Goal: Find specific page/section: Find specific page/section

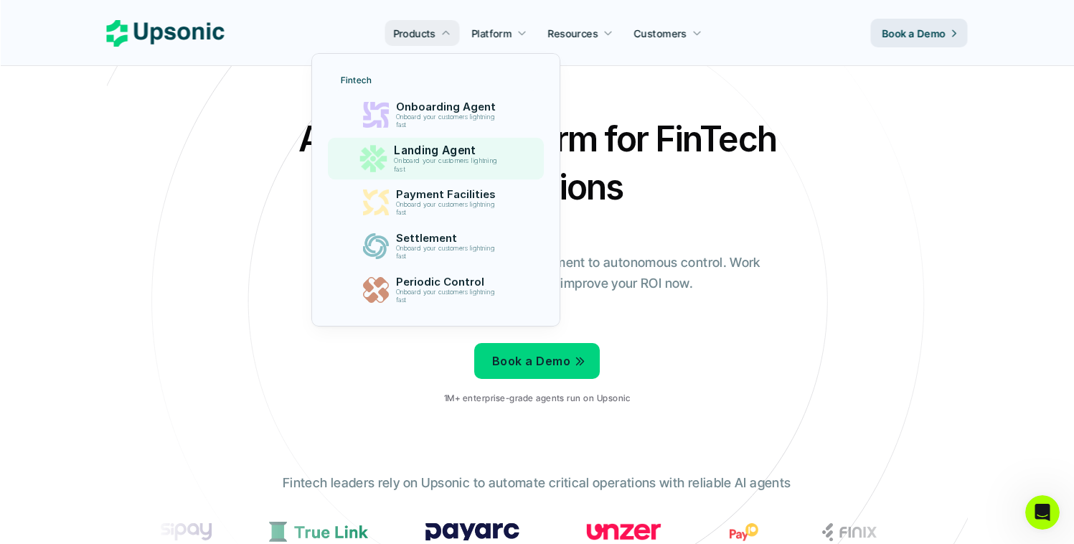
click at [429, 153] on p "Landing Agent" at bounding box center [449, 151] width 110 height 14
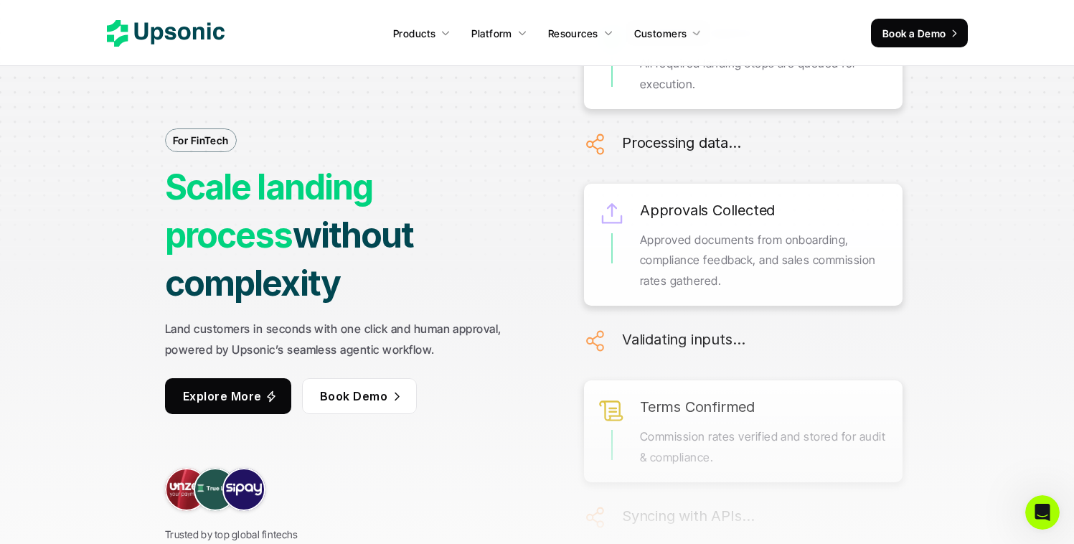
click at [379, 209] on strong "Scale landing process" at bounding box center [272, 211] width 214 height 90
click at [336, 212] on strong "Scale landing process" at bounding box center [272, 211] width 214 height 90
drag, startPoint x: 336, startPoint y: 212, endPoint x: 301, endPoint y: 213, distance: 35.2
click at [336, 212] on strong "Scale landing process" at bounding box center [272, 211] width 214 height 90
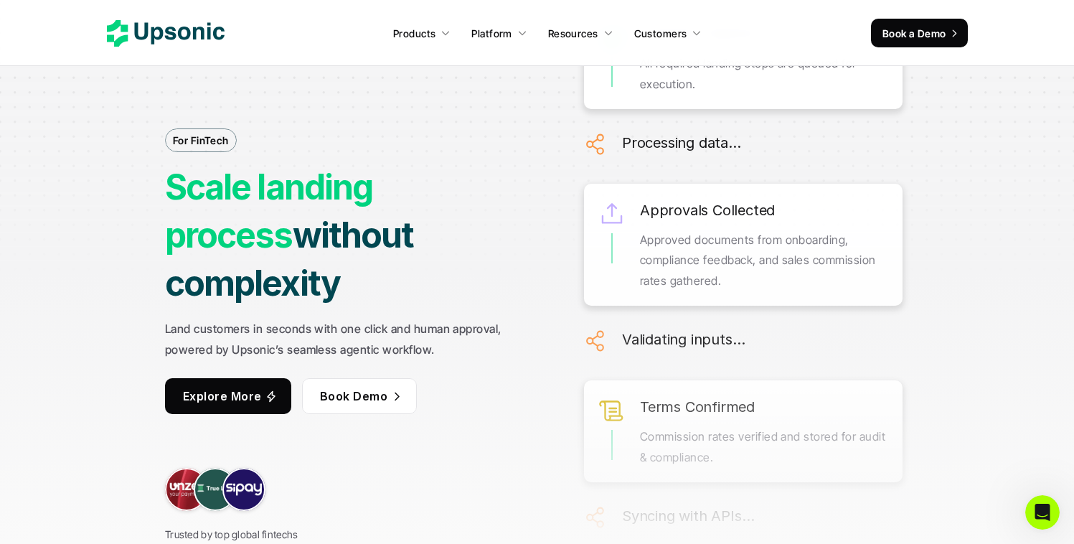
click at [207, 204] on strong "Scale landing process" at bounding box center [272, 211] width 214 height 90
drag, startPoint x: 207, startPoint y: 204, endPoint x: 247, endPoint y: 201, distance: 40.3
click at [207, 204] on strong "Scale landing process" at bounding box center [272, 211] width 214 height 90
click at [278, 199] on strong "Scale landing process" at bounding box center [272, 211] width 214 height 90
drag, startPoint x: 278, startPoint y: 199, endPoint x: 339, endPoint y: 197, distance: 60.3
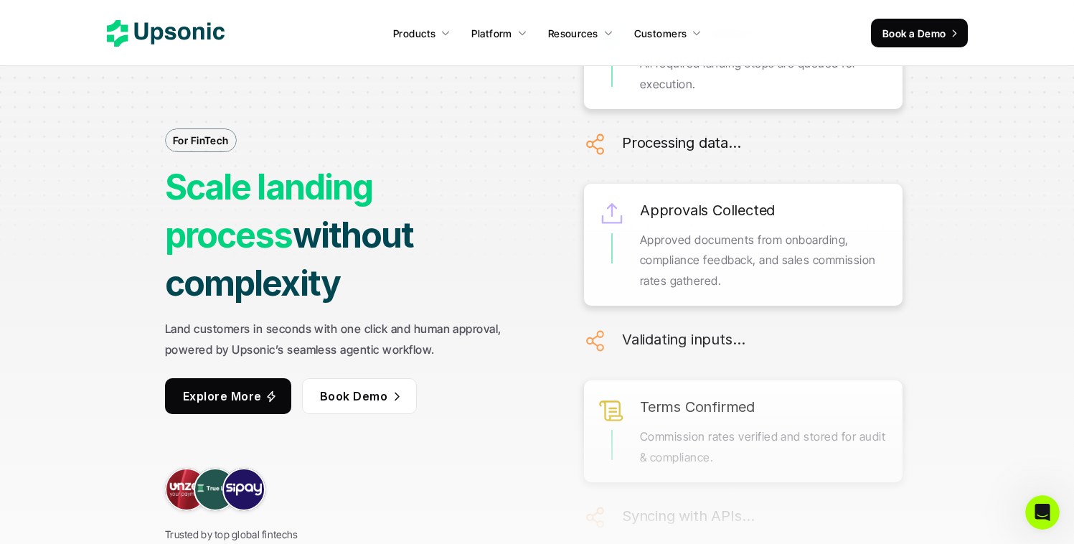
click at [279, 199] on strong "Scale landing process" at bounding box center [272, 211] width 214 height 90
click at [373, 199] on strong "Scale landing process" at bounding box center [272, 211] width 214 height 90
click at [379, 203] on strong "Scale landing process" at bounding box center [272, 211] width 214 height 90
drag, startPoint x: 380, startPoint y: 203, endPoint x: 363, endPoint y: 207, distance: 17.7
click at [379, 203] on strong "Scale landing process" at bounding box center [272, 211] width 214 height 90
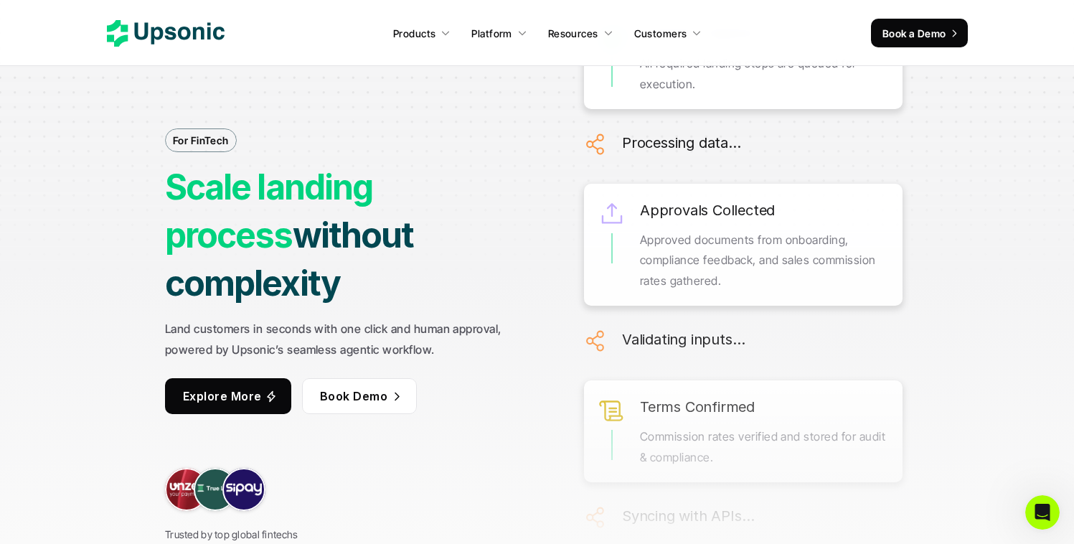
click at [362, 207] on strong "Scale landing process" at bounding box center [272, 211] width 214 height 90
drag, startPoint x: 508, startPoint y: 201, endPoint x: 549, endPoint y: 202, distance: 40.9
click at [549, 202] on div "For FinTech Scale landing process without complexity Land customers in seconds …" at bounding box center [537, 272] width 1052 height 544
drag, startPoint x: 549, startPoint y: 202, endPoint x: 384, endPoint y: 219, distance: 165.1
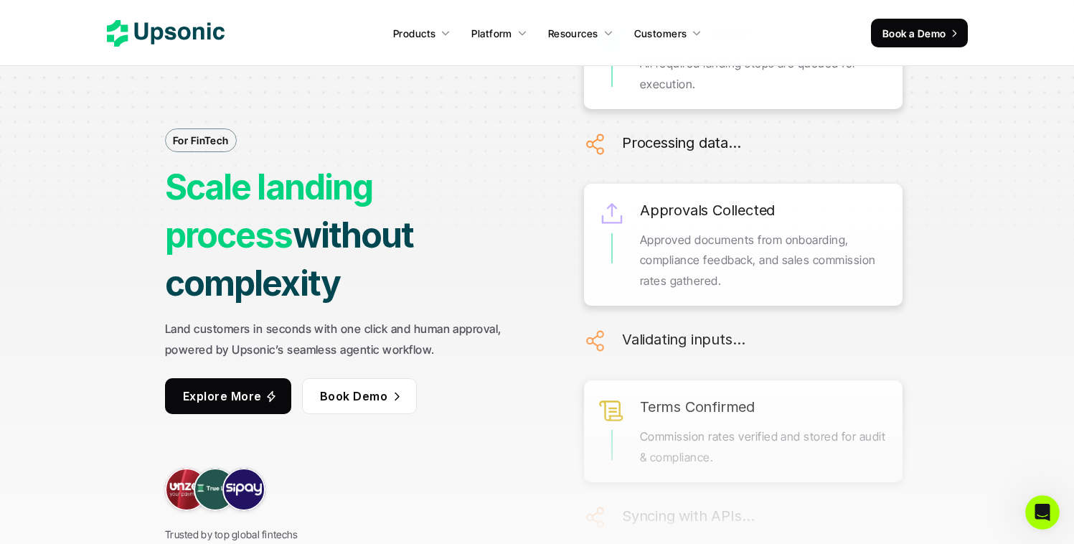
click at [384, 219] on div "For FinTech Scale landing process without complexity Land customers in seconds …" at bounding box center [537, 272] width 1052 height 544
drag, startPoint x: 374, startPoint y: 219, endPoint x: 240, endPoint y: 226, distance: 134.3
click at [240, 226] on strong "Scale landing process" at bounding box center [272, 211] width 214 height 90
click at [239, 226] on strong "Scale landing process" at bounding box center [272, 211] width 214 height 90
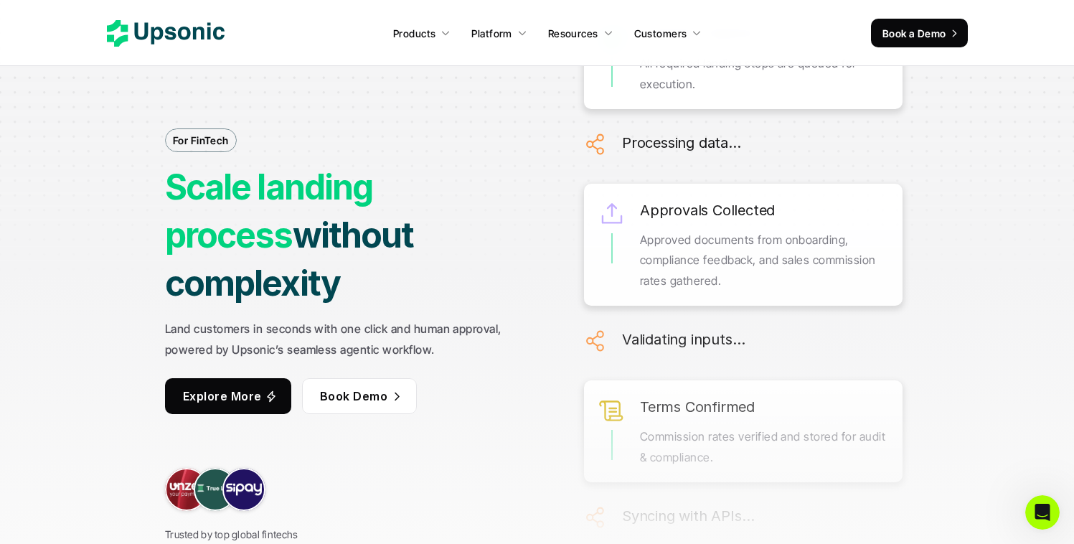
click at [295, 213] on strong "Scale landing process" at bounding box center [272, 211] width 214 height 90
drag, startPoint x: 295, startPoint y: 213, endPoint x: 406, endPoint y: 198, distance: 112.2
click at [295, 213] on strong "Scale landing process" at bounding box center [272, 211] width 214 height 90
click at [379, 198] on strong "Scale landing process" at bounding box center [272, 211] width 214 height 90
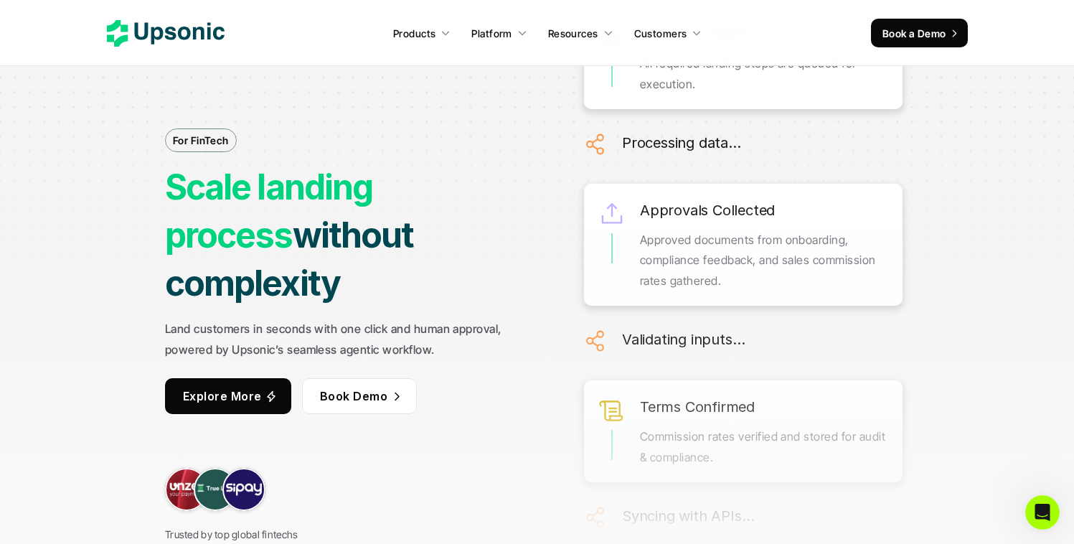
click at [1034, 166] on div "For FinTech Scale landing process without complexity Land customers in seconds …" at bounding box center [537, 272] width 1052 height 544
click at [379, 212] on strong "Scale landing process" at bounding box center [272, 211] width 214 height 90
click at [351, 214] on strong "Scale landing process" at bounding box center [272, 211] width 214 height 90
drag, startPoint x: 351, startPoint y: 214, endPoint x: 331, endPoint y: 216, distance: 20.2
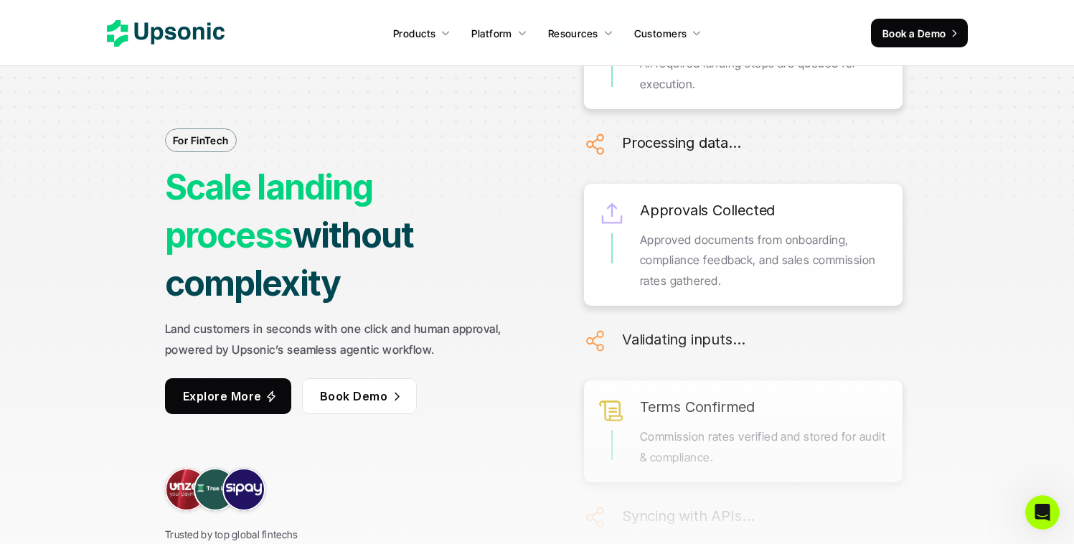
click at [351, 214] on strong "Scale landing process" at bounding box center [272, 211] width 214 height 90
drag, startPoint x: 244, startPoint y: 215, endPoint x: 109, endPoint y: 214, distance: 134.9
click at [108, 214] on div "For FinTech Scale landing process without complexity Land customers in seconds …" at bounding box center [537, 272] width 1052 height 544
click at [303, 199] on strong "Scale landing process" at bounding box center [272, 211] width 214 height 90
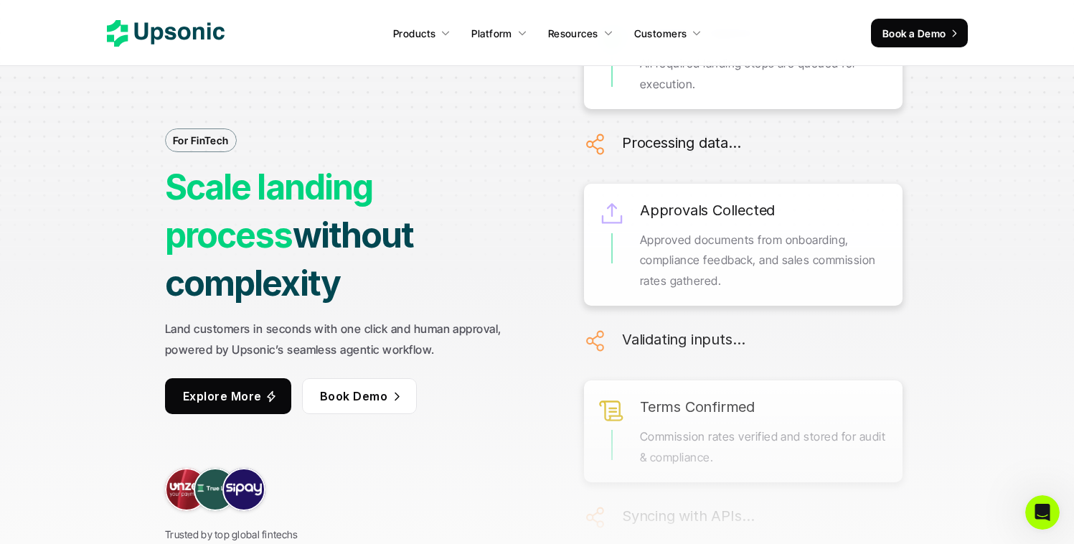
click at [379, 199] on strong "Scale landing process" at bounding box center [272, 211] width 214 height 90
click at [392, 258] on strong "without complexity" at bounding box center [292, 259] width 255 height 90
click at [234, 260] on strong "without complexity" at bounding box center [292, 259] width 255 height 90
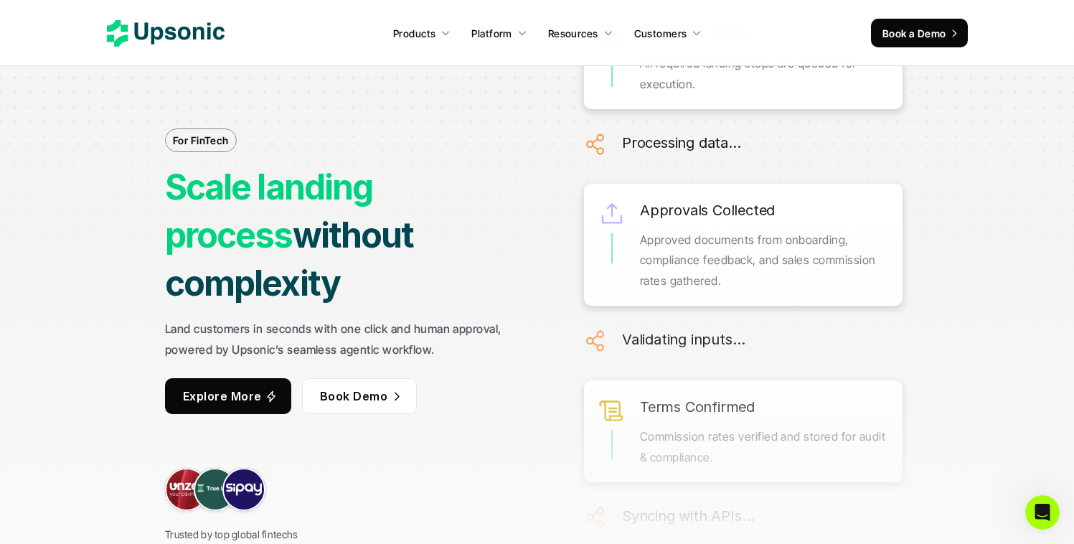
click at [234, 260] on strong "without complexity" at bounding box center [292, 259] width 255 height 90
click at [224, 199] on strong "Scale landing process" at bounding box center [272, 211] width 214 height 90
click at [230, 235] on h1 "Scale landing process without complexity" at bounding box center [353, 235] width 377 height 145
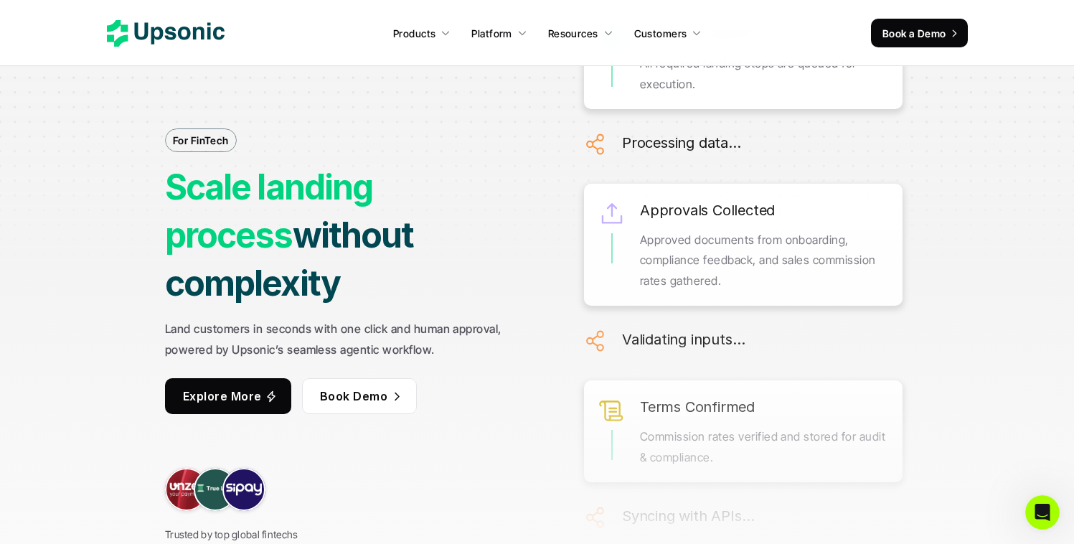
drag, startPoint x: 172, startPoint y: 208, endPoint x: 458, endPoint y: 248, distance: 288.3
click at [458, 248] on h1 "Scale landing process without complexity" at bounding box center [353, 235] width 377 height 145
click at [420, 248] on strong "without complexity" at bounding box center [292, 259] width 255 height 90
drag, startPoint x: 458, startPoint y: 248, endPoint x: 428, endPoint y: 255, distance: 30.8
click at [420, 255] on strong "without complexity" at bounding box center [292, 259] width 255 height 90
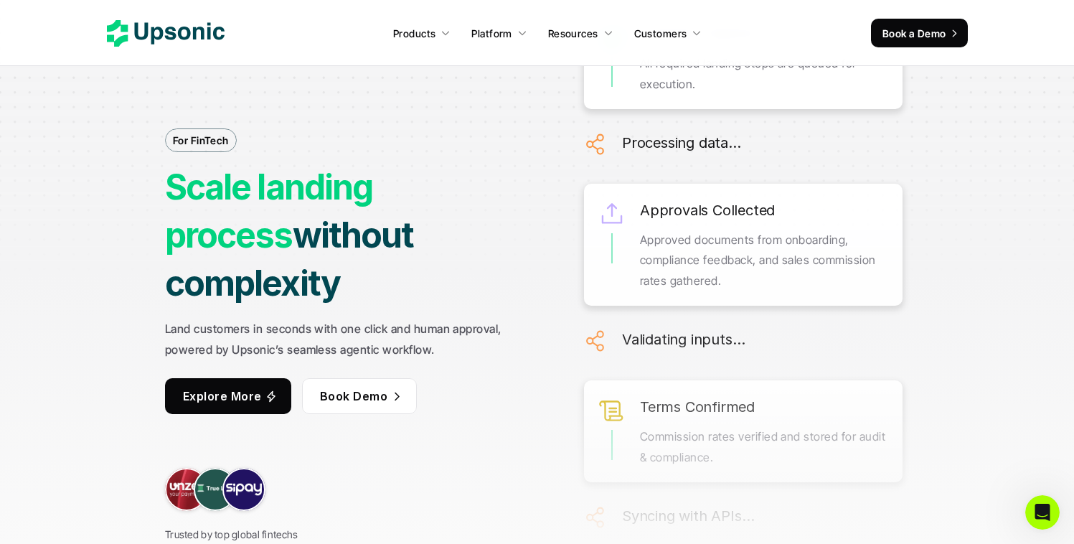
click at [238, 253] on strong "without complexity" at bounding box center [292, 259] width 255 height 90
click at [224, 213] on strong "Scale landing process" at bounding box center [272, 211] width 214 height 90
drag, startPoint x: 224, startPoint y: 213, endPoint x: 237, endPoint y: 211, distance: 13.8
click at [224, 213] on strong "Scale landing process" at bounding box center [272, 211] width 214 height 90
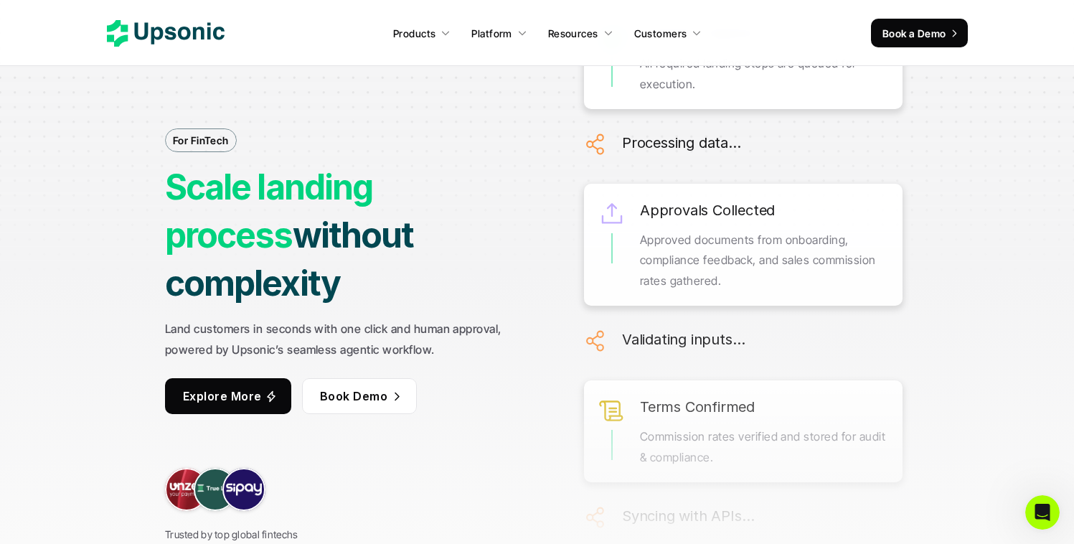
click at [285, 207] on strong "Scale landing process" at bounding box center [272, 211] width 214 height 90
drag, startPoint x: 386, startPoint y: 204, endPoint x: 511, endPoint y: 204, distance: 124.8
click at [379, 204] on strong "Scale landing process" at bounding box center [272, 211] width 214 height 90
drag, startPoint x: 391, startPoint y: 210, endPoint x: 109, endPoint y: 219, distance: 282.0
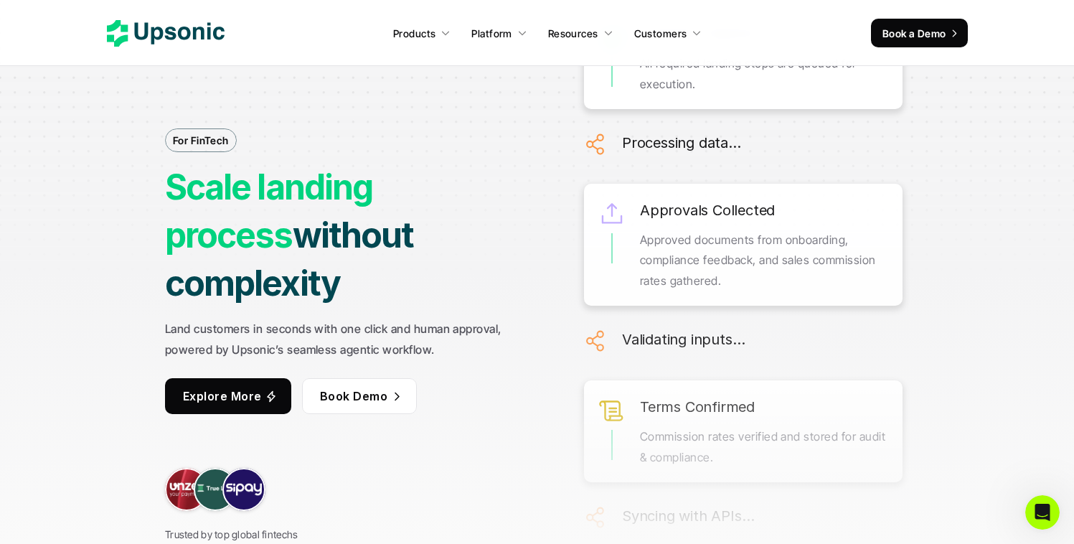
click at [109, 219] on div "For FinTech Scale landing process without complexity Land customers in seconds …" at bounding box center [537, 272] width 1052 height 544
drag, startPoint x: 109, startPoint y: 219, endPoint x: 500, endPoint y: 219, distance: 390.9
click at [500, 219] on div "For FinTech Scale landing process without complexity Land customers in seconds …" at bounding box center [537, 272] width 1052 height 544
drag, startPoint x: 500, startPoint y: 219, endPoint x: 95, endPoint y: 217, distance: 404.5
click at [95, 217] on div "For FinTech Scale landing process without complexity Land customers in seconds …" at bounding box center [537, 272] width 1052 height 544
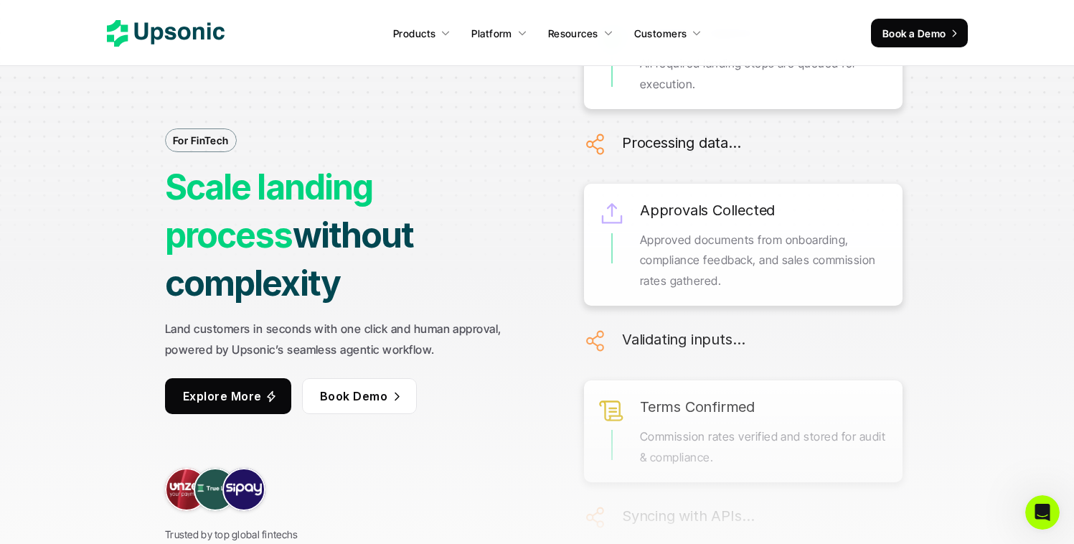
drag, startPoint x: 126, startPoint y: 251, endPoint x: 550, endPoint y: 252, distance: 424.6
click at [550, 252] on div "For FinTech Scale landing process without complexity Land customers in seconds …" at bounding box center [537, 272] width 1052 height 544
drag, startPoint x: 476, startPoint y: 255, endPoint x: 47, endPoint y: 220, distance: 430.3
click at [47, 220] on div "For FinTech Scale landing process without complexity Land customers in seconds …" at bounding box center [537, 272] width 1052 height 544
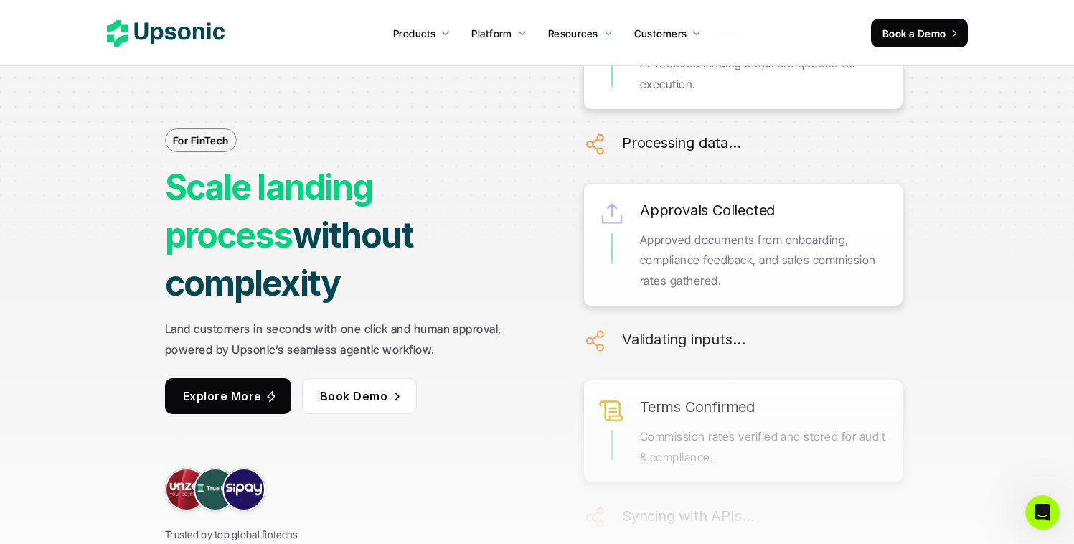
drag, startPoint x: 308, startPoint y: 209, endPoint x: 506, endPoint y: 206, distance: 198.0
click at [506, 206] on div "For FinTech Scale landing process without complexity Land customers in seconds …" at bounding box center [537, 272] width 1052 height 544
drag, startPoint x: 506, startPoint y: 206, endPoint x: 103, endPoint y: 207, distance: 403.8
click at [103, 207] on div "For FinTech Scale landing process without complexity Land customers in seconds …" at bounding box center [537, 272] width 1052 height 544
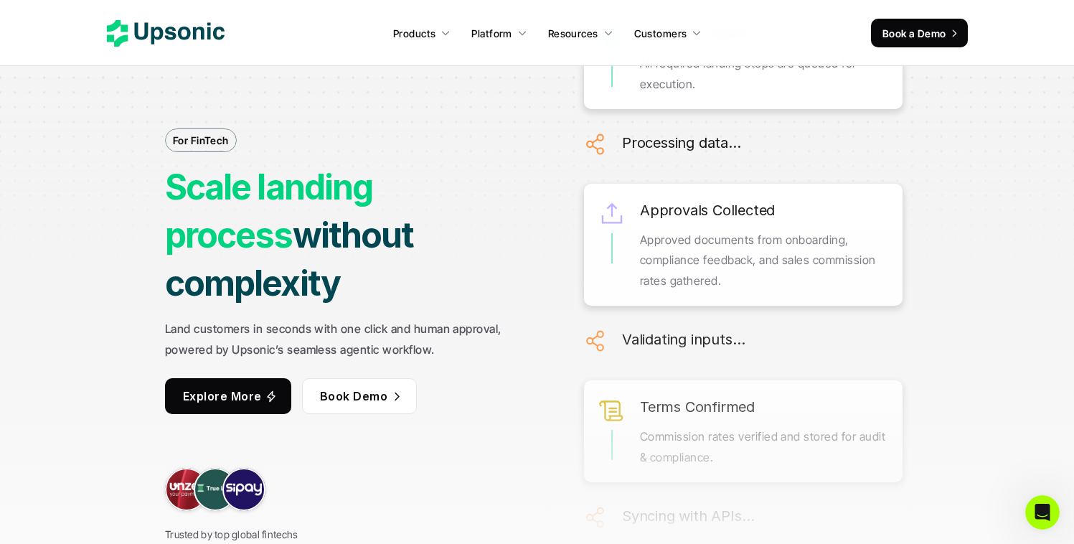
drag, startPoint x: 103, startPoint y: 207, endPoint x: 141, endPoint y: 204, distance: 38.1
click at [103, 207] on div "For FinTech Scale landing process without complexity Land customers in seconds …" at bounding box center [537, 272] width 1052 height 544
click at [280, 202] on strong "Scale landing process" at bounding box center [272, 211] width 214 height 90
drag, startPoint x: 382, startPoint y: 202, endPoint x: 501, endPoint y: 202, distance: 119.1
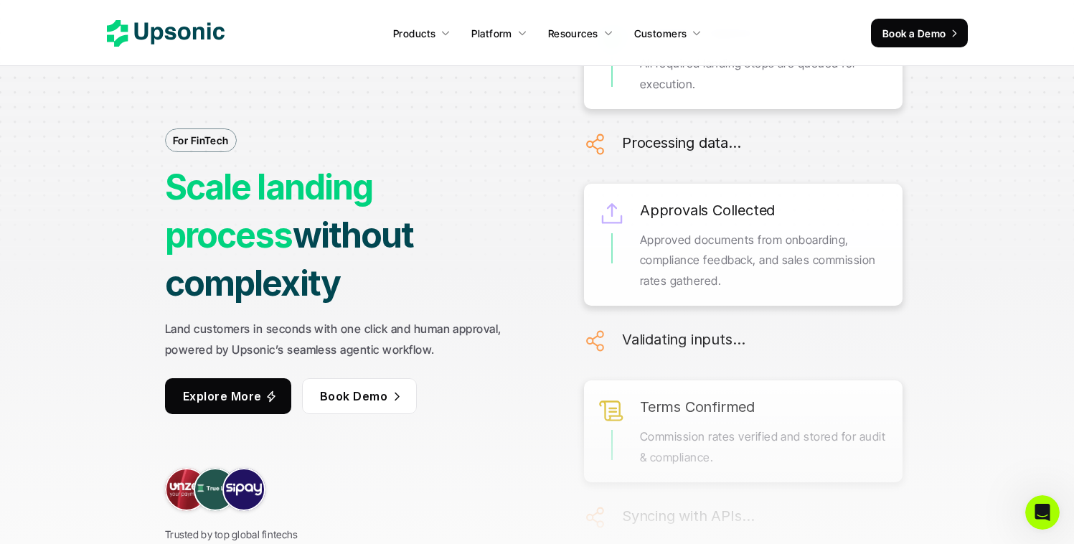
click at [379, 202] on strong "Scale landing process" at bounding box center [272, 211] width 214 height 90
click at [982, 115] on div "For FinTech Scale landing process without complexity Land customers in seconds …" at bounding box center [537, 272] width 1052 height 544
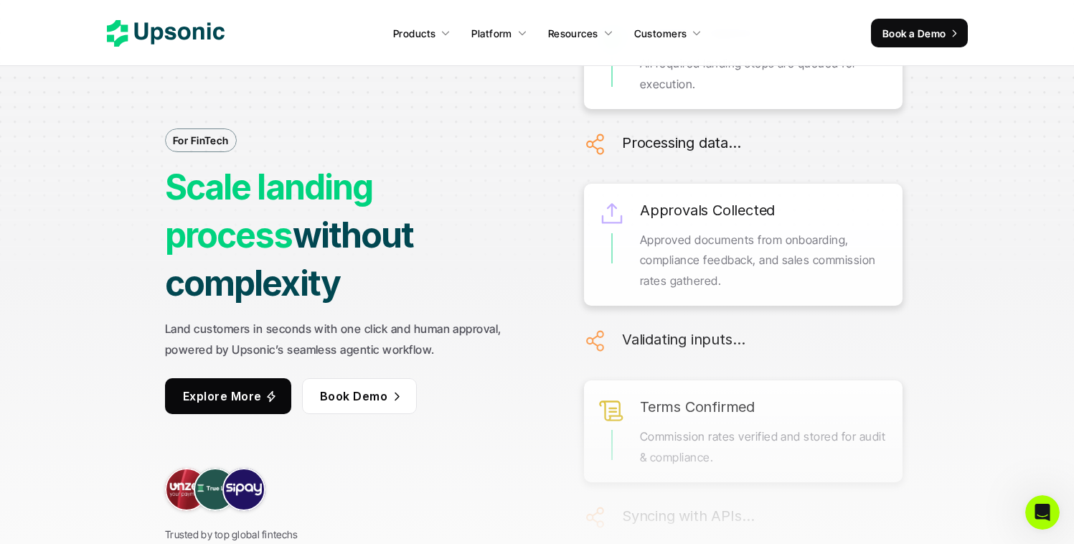
click at [379, 204] on strong "Scale landing process" at bounding box center [272, 211] width 214 height 90
click at [379, 203] on strong "Scale landing process" at bounding box center [272, 211] width 214 height 90
click at [341, 202] on strong "Scale landing process" at bounding box center [272, 211] width 214 height 90
click at [124, 211] on div "For FinTech Scale landing process without complexity Land customers in seconds …" at bounding box center [537, 272] width 1052 height 544
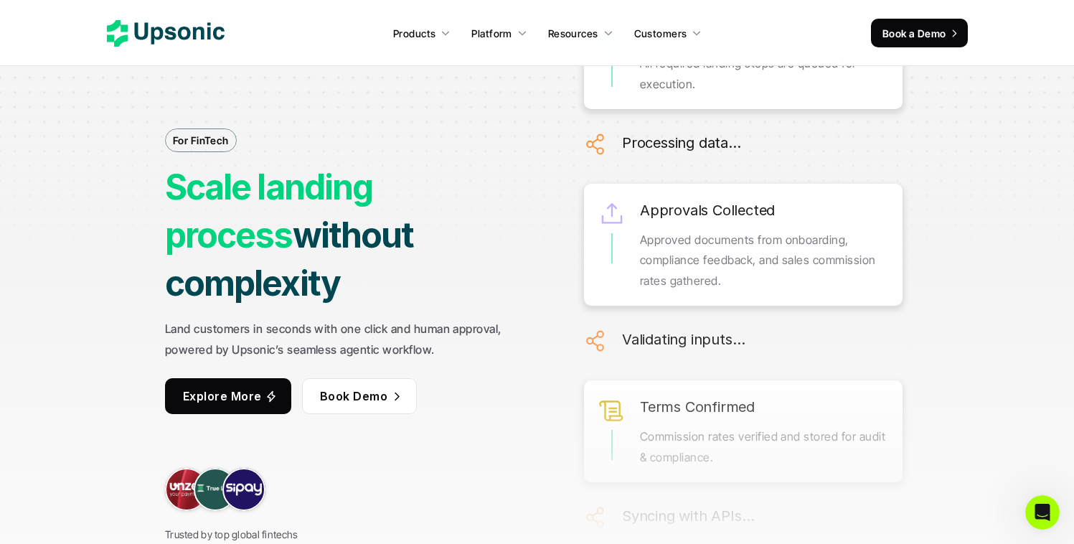
click at [273, 198] on strong "Scale landing process" at bounding box center [272, 211] width 214 height 90
drag, startPoint x: 273, startPoint y: 198, endPoint x: 304, endPoint y: 198, distance: 31.6
click at [273, 198] on strong "Scale landing process" at bounding box center [272, 211] width 214 height 90
click at [379, 197] on strong "Scale landing process" at bounding box center [272, 211] width 214 height 90
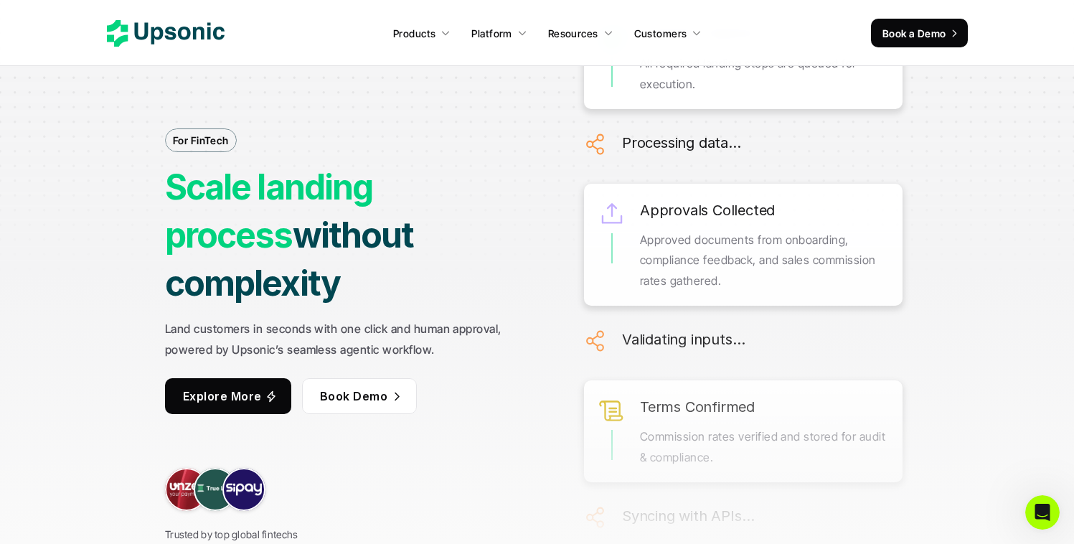
click at [361, 199] on strong "Scale landing process" at bounding box center [272, 211] width 214 height 90
click at [336, 90] on div "For FinTech Scale landing process without complexity Land customers in seconds …" at bounding box center [353, 272] width 377 height 542
